Goal: Task Accomplishment & Management: Manage account settings

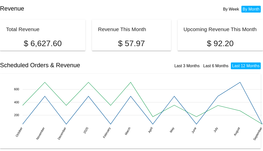
click at [226, 9] on li "By Week" at bounding box center [230, 9] width 19 height 7
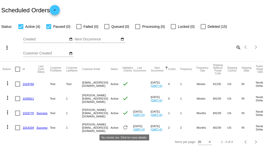
click at [125, 127] on mat-icon "refresh" at bounding box center [125, 127] width 6 height 6
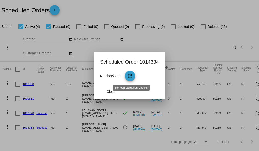
click at [130, 78] on mat-icon "refresh" at bounding box center [130, 76] width 6 height 6
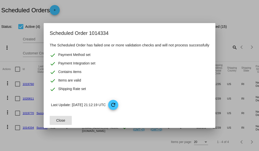
click at [59, 121] on span "Close" at bounding box center [60, 120] width 9 height 4
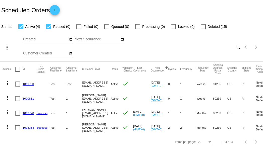
drag, startPoint x: 98, startPoint y: 104, endPoint x: 98, endPoint y: 115, distance: 11.0
click at [98, 110] on mat-table "Actions Id Last Cycle Status Customer FirstName Customer LastName Customer Emai…" at bounding box center [131, 98] width 263 height 73
click at [97, 128] on mat-cell "david@qpilot.cloud" at bounding box center [96, 127] width 29 height 15
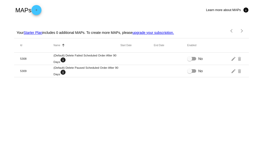
click at [37, 10] on mat-icon "add" at bounding box center [36, 11] width 6 height 6
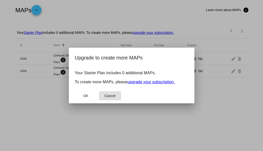
click at [110, 95] on span "Cancel" at bounding box center [109, 96] width 11 height 4
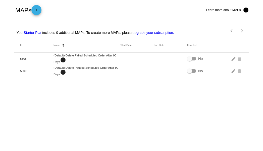
drag, startPoint x: 109, startPoint y: 61, endPoint x: 112, endPoint y: 62, distance: 3.9
click at [111, 61] on mat-cell "(Default) Delete Failed Scheduled Order After 90 Days info" at bounding box center [86, 59] width 67 height 10
click at [126, 100] on body "MAPs add Learn more about MAPs info Your Starter Plan includes 0 additional MAP…" at bounding box center [131, 75] width 263 height 151
click at [37, 9] on mat-icon "add" at bounding box center [36, 11] width 6 height 6
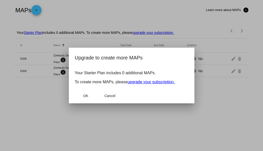
click at [33, 86] on div at bounding box center [131, 75] width 263 height 151
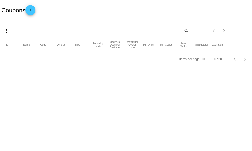
click at [41, 64] on div "Items per page: 100 0 of 0" at bounding box center [126, 59] width 252 height 14
click at [33, 9] on mat-icon "add" at bounding box center [30, 11] width 6 height 6
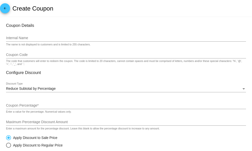
click at [2, 9] on mat-icon "arrow_back" at bounding box center [5, 10] width 6 height 6
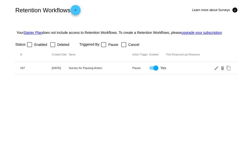
drag, startPoint x: 68, startPoint y: 67, endPoint x: 108, endPoint y: 67, distance: 40.1
click at [107, 67] on mat-row "197 10/22/2024 Survey for Pausing Action Pause Yes edit delete content_copy" at bounding box center [126, 68] width 224 height 12
click at [106, 86] on body "Retention Workflows add Learn more about Surveys info Your Starter Plan does no…" at bounding box center [126, 75] width 252 height 151
click at [75, 14] on mat-icon "add" at bounding box center [75, 11] width 6 height 6
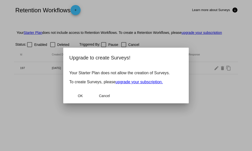
click at [148, 18] on div at bounding box center [126, 75] width 252 height 151
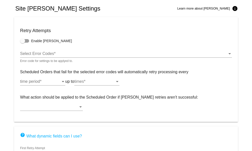
click at [32, 43] on span "Enable [PERSON_NAME]" at bounding box center [51, 40] width 41 height 5
click at [23, 43] on input "Enable [PERSON_NAME]" at bounding box center [22, 43] width 0 height 0
checkbox input "true"
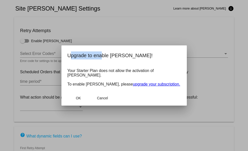
drag, startPoint x: 71, startPoint y: 60, endPoint x: 113, endPoint y: 60, distance: 42.1
click at [106, 59] on h2 "Upgrade to enable [PERSON_NAME]!" at bounding box center [123, 55] width 113 height 8
click at [104, 96] on span "Cancel" at bounding box center [102, 98] width 11 height 4
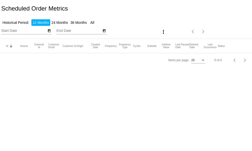
type input "[DATE]"
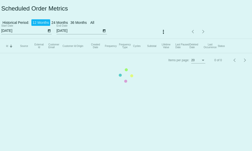
click at [65, 39] on mat-table "Id Sorted by Id descending Source External Id Customer Email Customer Id Origin…" at bounding box center [126, 46] width 252 height 14
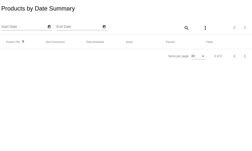
type input "[DATE]"
type input "10/16/2025"
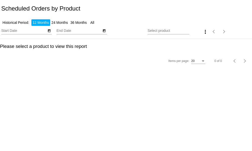
type input "[DATE]"
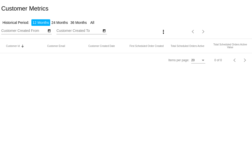
type input "[DATE]"
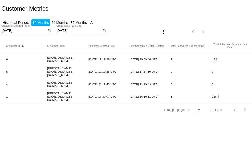
drag, startPoint x: 32, startPoint y: 25, endPoint x: 23, endPoint y: 27, distance: 8.7
click at [30, 26] on div "[DATE] Customer Created From" at bounding box center [23, 30] width 45 height 10
click at [23, 27] on div "9/16/2024 Customer Created From" at bounding box center [23, 30] width 45 height 10
click at [94, 23] on li "All" at bounding box center [92, 22] width 7 height 7
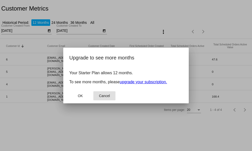
click at [104, 97] on span "Cancel" at bounding box center [104, 96] width 11 height 4
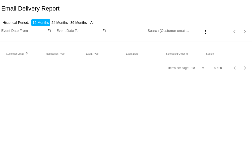
type input "[DATE]"
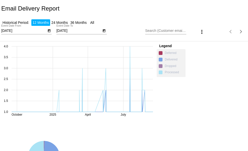
click at [202, 33] on button "more_vert" at bounding box center [202, 32] width 10 height 10
click at [206, 44] on button "file_download Export" at bounding box center [208, 45] width 29 height 12
click at [118, 8] on div "Email Delivery Report" at bounding box center [124, 8] width 248 height 17
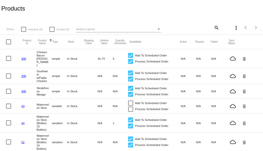
click at [231, 27] on button "more_vert" at bounding box center [236, 28] width 10 height 10
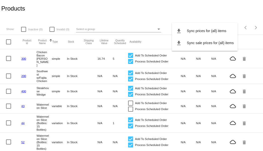
click at [26, 58] on div at bounding box center [131, 75] width 263 height 151
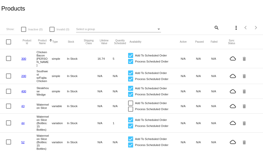
click at [6, 55] on mat-row "300 Chicken Bacon Cobb simple In Stock 16.74 5 Add To Scheduled Order Process S…" at bounding box center [131, 58] width 263 height 19
click at [9, 57] on div at bounding box center [8, 58] width 5 height 5
click at [9, 61] on input "checkbox" at bounding box center [8, 61] width 0 height 0
checkbox input "true"
click at [233, 26] on mat-icon "more_vert" at bounding box center [236, 28] width 6 height 6
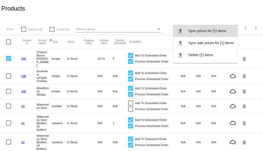
click at [205, 32] on span "Sync prices for (1) items" at bounding box center [207, 31] width 38 height 4
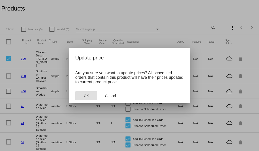
click at [82, 98] on button "OK" at bounding box center [86, 95] width 22 height 9
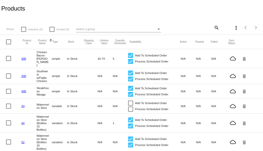
drag, startPoint x: 48, startPoint y: 102, endPoint x: 82, endPoint y: 105, distance: 34.5
click at [59, 102] on mat-row "43 Watermelon Slice variable In Stock N/A N/A Add To Scheduled Order Process Sc…" at bounding box center [131, 106] width 263 height 15
drag, startPoint x: 83, startPoint y: 109, endPoint x: 67, endPoint y: 108, distance: 15.6
click at [76, 110] on mat-row "43 Watermelon Slice variable In Stock N/A N/A Add To Scheduled Order Process Sc…" at bounding box center [131, 106] width 263 height 15
drag, startPoint x: 59, startPoint y: 107, endPoint x: 38, endPoint y: 101, distance: 21.4
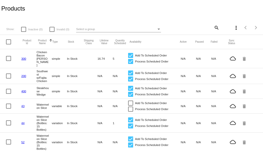
click at [38, 101] on mat-row "43 Watermelon Slice variable In Stock N/A N/A Add To Scheduled Order Process Sc…" at bounding box center [131, 106] width 263 height 15
click at [68, 104] on mat-cell "In Stock" at bounding box center [74, 106] width 15 height 6
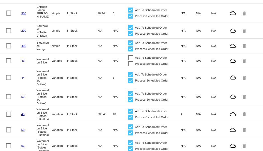
scroll to position [50, 0]
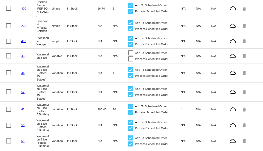
click at [22, 54] on link "43" at bounding box center [22, 55] width 3 height 3
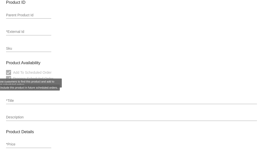
type input "variable"
type input "43"
checkbox input "false"
type input "Watermelon Slice"
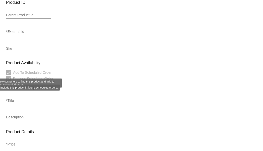
type input "44"
type input "In Stock"
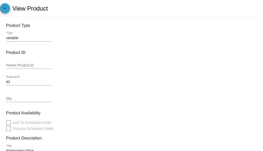
click at [7, 7] on span "arrow_back" at bounding box center [5, 9] width 6 height 12
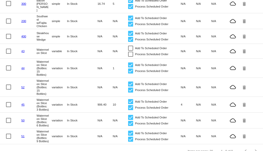
scroll to position [78, 0]
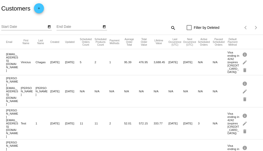
scroll to position [72, 0]
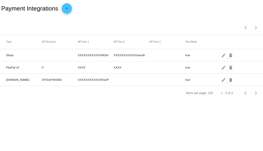
drag, startPoint x: 22, startPoint y: 66, endPoint x: 99, endPoint y: 70, distance: 77.4
click at [51, 67] on mat-row "PayPal v2 0 XXXX XXXX true edit delete" at bounding box center [131, 67] width 263 height 12
drag, startPoint x: 118, startPoint y: 78, endPoint x: 56, endPoint y: 72, distance: 62.5
click at [49, 74] on mat-row "[DOMAIN_NAME] 2FrEwP3h9382 XXXXXXXXXXXXRw2P true edit delete" at bounding box center [131, 80] width 263 height 12
click at [68, 11] on mat-icon "add" at bounding box center [67, 10] width 6 height 6
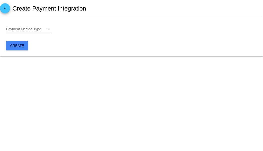
click at [32, 31] on span "Payment Method Type" at bounding box center [23, 29] width 35 height 4
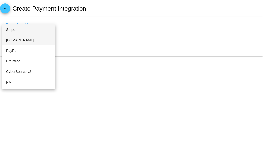
click at [26, 35] on span "[DOMAIN_NAME]" at bounding box center [28, 40] width 45 height 11
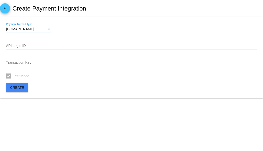
click at [15, 81] on mat-card "[DOMAIN_NAME] Payment Method Type API Login ID Transaction Key Test Mode Create" at bounding box center [131, 57] width 263 height 81
click at [15, 85] on button "Create" at bounding box center [17, 87] width 22 height 9
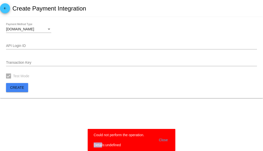
click at [114, 144] on snack-bar-container "Could not perform the operation. Details:undefined Close" at bounding box center [132, 140] width 88 height 22
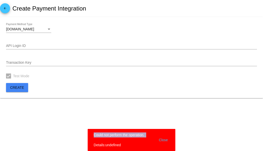
drag, startPoint x: 133, startPoint y: 142, endPoint x: 91, endPoint y: 132, distance: 42.5
click at [91, 132] on snack-bar-container "Could not perform the operation. Details:undefined Close" at bounding box center [132, 140] width 88 height 22
click at [116, 149] on snack-bar-container "Could not perform the operation. Details:undefined Close" at bounding box center [132, 140] width 88 height 22
drag, startPoint x: 104, startPoint y: 144, endPoint x: 88, endPoint y: 134, distance: 18.9
click at [88, 134] on snack-bar-container "Could not perform the operation. Details:undefined Close" at bounding box center [132, 140] width 88 height 22
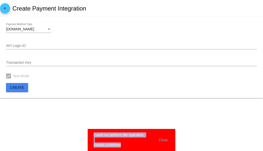
click at [167, 140] on button "Close" at bounding box center [163, 139] width 12 height 15
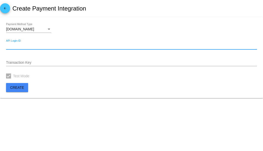
click at [21, 48] on input "API Login ID" at bounding box center [131, 46] width 251 height 4
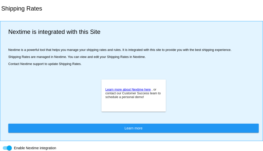
drag, startPoint x: 88, startPoint y: 57, endPoint x: 41, endPoint y: 56, distance: 46.9
click at [43, 56] on div "Nextime is integrated with this Site Nextime is a powerful tool that helps you …" at bounding box center [133, 48] width 250 height 50
click at [128, 66] on p "Contact Nextime support to update Shipping Rates." at bounding box center [133, 64] width 250 height 4
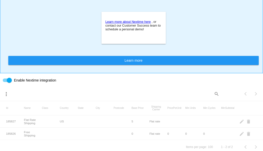
scroll to position [75, 0]
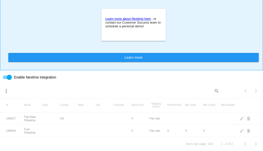
click at [5, 75] on div at bounding box center [7, 77] width 9 height 4
click at [5, 79] on input "Enable Nextime integration" at bounding box center [5, 79] width 0 height 0
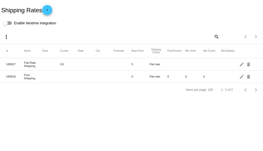
click at [7, 19] on div "Shipping Rates add" at bounding box center [131, 10] width 263 height 20
click at [9, 22] on div at bounding box center [7, 23] width 9 height 4
click at [5, 25] on input "Enable Nextime integration" at bounding box center [5, 25] width 0 height 0
checkbox input "true"
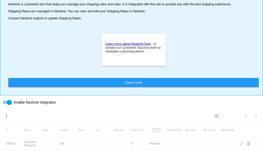
scroll to position [75, 0]
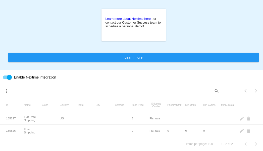
drag, startPoint x: 23, startPoint y: 128, endPoint x: 88, endPoint y: 125, distance: 65.0
click at [65, 125] on dashboard-shipping-rates "Shipping Rates Nextime is integrated with this Site Nextime is a powerful tool …" at bounding box center [131, 40] width 263 height 222
click at [5, 88] on dashboard-shipping-rates "Shipping Rates Nextime is integrated with this Site Nextime is a powerful tool …" at bounding box center [131, 40] width 263 height 222
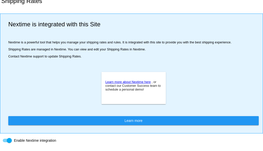
scroll to position [0, 0]
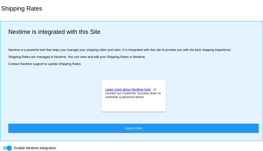
drag, startPoint x: 27, startPoint y: 45, endPoint x: 72, endPoint y: 53, distance: 46.6
click at [59, 51] on div "Nextime is integrated with this Site Nextime is a powerful tool that helps you …" at bounding box center [133, 48] width 250 height 50
click at [132, 64] on p "Contact Nextime support to update Shipping Rates." at bounding box center [133, 64] width 250 height 4
